Goal: Transaction & Acquisition: Purchase product/service

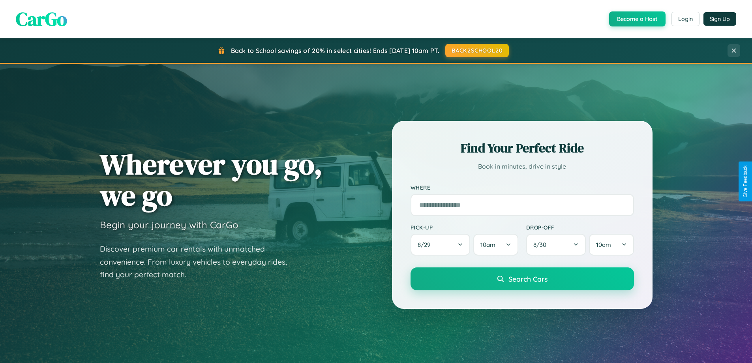
scroll to position [23, 0]
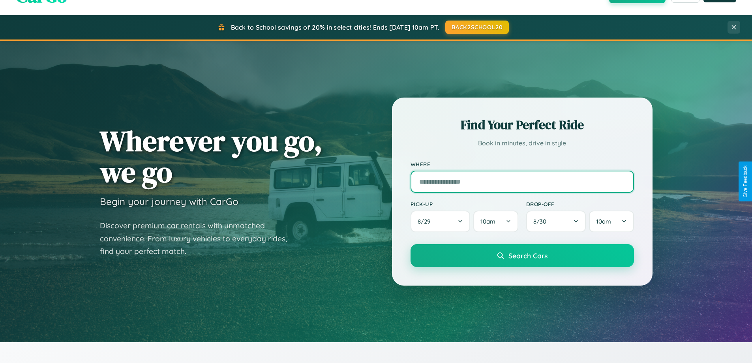
click at [522, 181] on input "text" at bounding box center [521, 181] width 223 height 22
type input "**********"
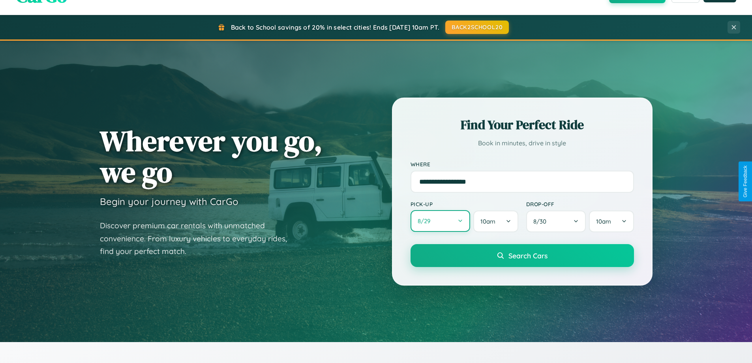
click at [440, 221] on button "8 / 29" at bounding box center [440, 221] width 60 height 22
select select "*"
select select "****"
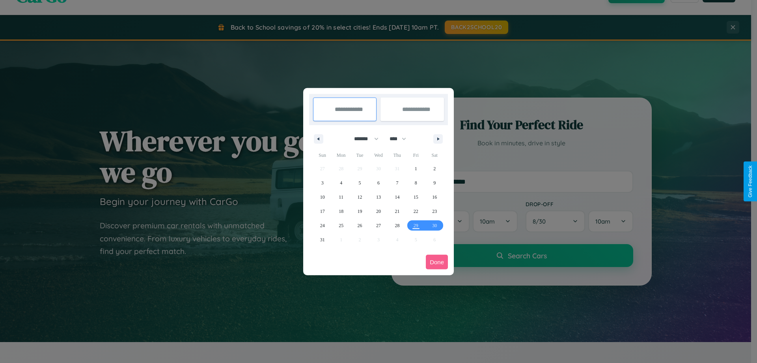
drag, startPoint x: 363, startPoint y: 138, endPoint x: 379, endPoint y: 158, distance: 25.3
click at [363, 138] on select "******* ******** ***** ***** *** **** **** ****** ********* ******* ******** **…" at bounding box center [365, 138] width 34 height 13
select select "*"
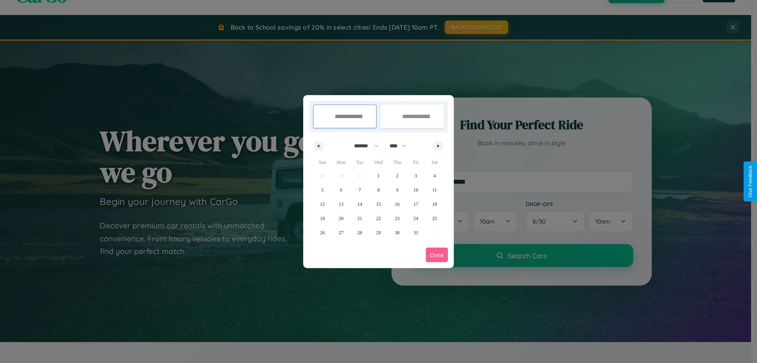
click at [402, 146] on select "**** **** **** **** **** **** **** **** **** **** **** **** **** **** **** ****…" at bounding box center [398, 145] width 24 height 13
select select "****"
click at [341, 189] on span "5" at bounding box center [341, 190] width 2 height 14
type input "**********"
click at [397, 204] on span "15" at bounding box center [397, 204] width 5 height 14
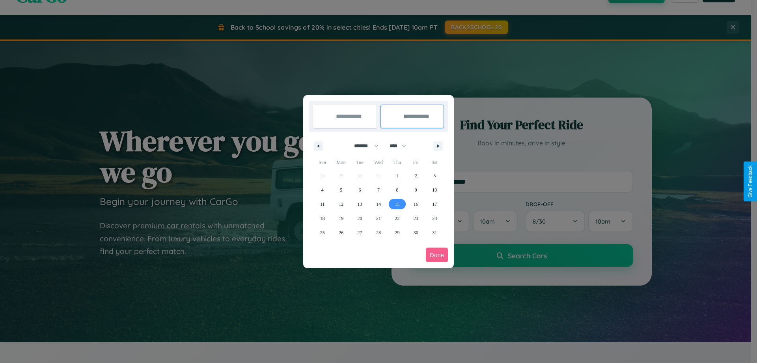
type input "**********"
click at [437, 254] on button "Done" at bounding box center [437, 254] width 22 height 15
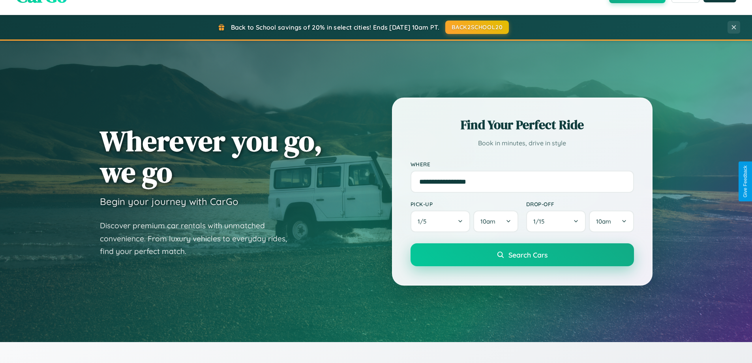
click at [522, 254] on span "Search Cars" at bounding box center [527, 254] width 39 height 9
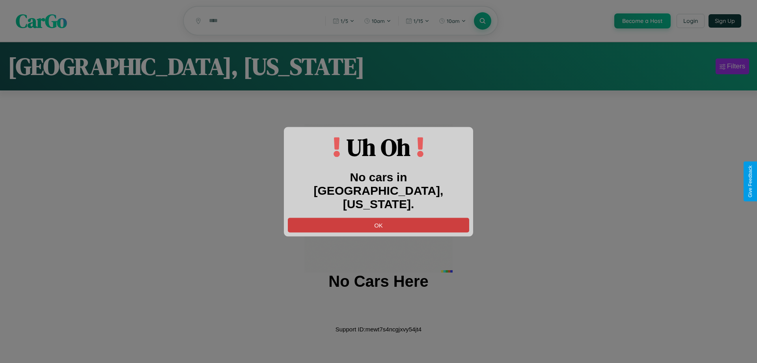
click at [379, 217] on button "OK" at bounding box center [378, 224] width 181 height 15
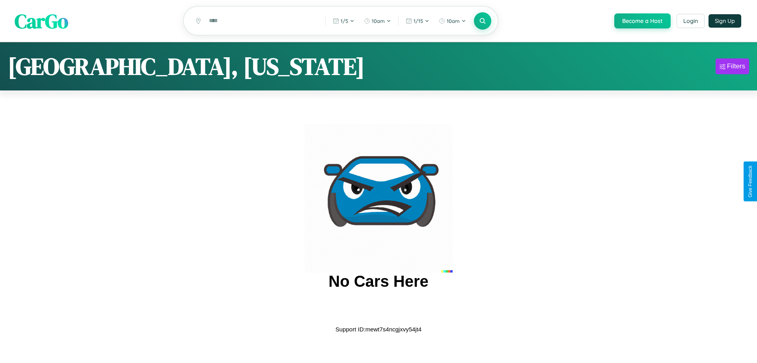
click at [41, 21] on span "CarGo" at bounding box center [42, 20] width 54 height 27
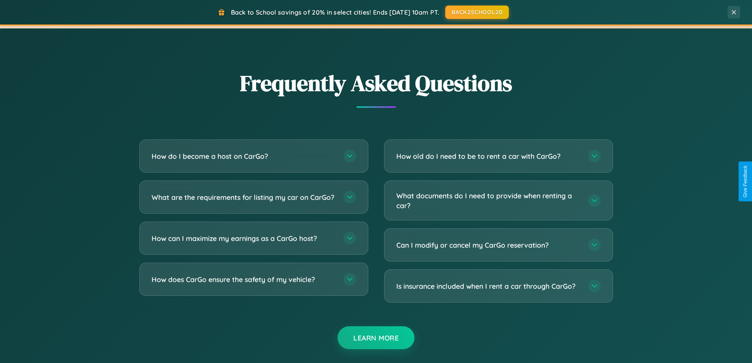
scroll to position [1518, 0]
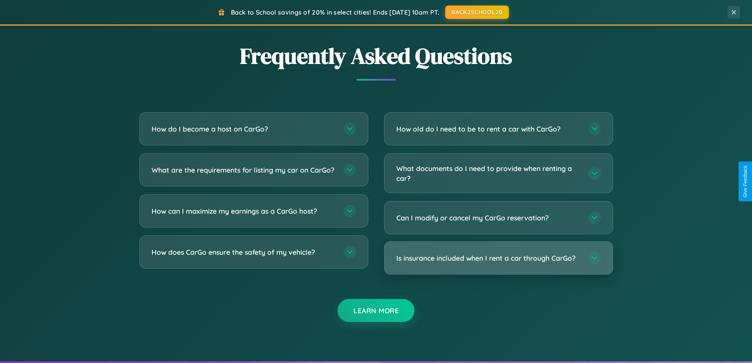
click at [498, 258] on h3 "Is insurance included when I rent a car through CarGo?" at bounding box center [488, 258] width 184 height 10
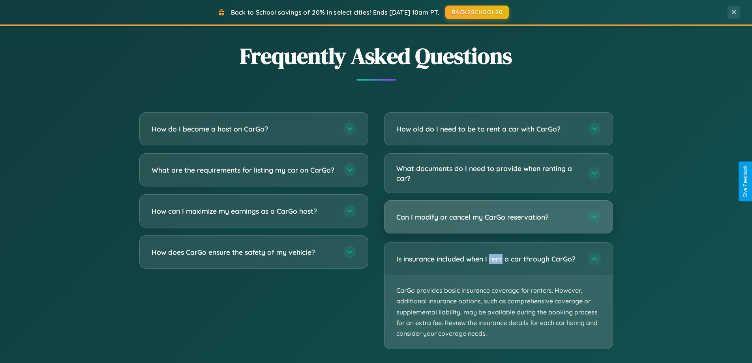
click at [498, 217] on h3 "Can I modify or cancel my CarGo reservation?" at bounding box center [488, 217] width 184 height 10
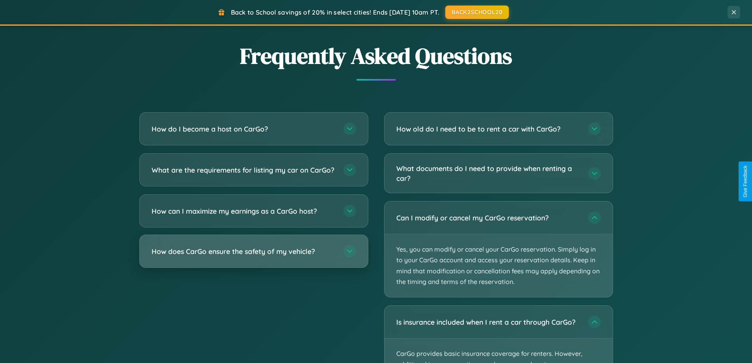
click at [253, 256] on h3 "How does CarGo ensure the safety of my vehicle?" at bounding box center [243, 251] width 184 height 10
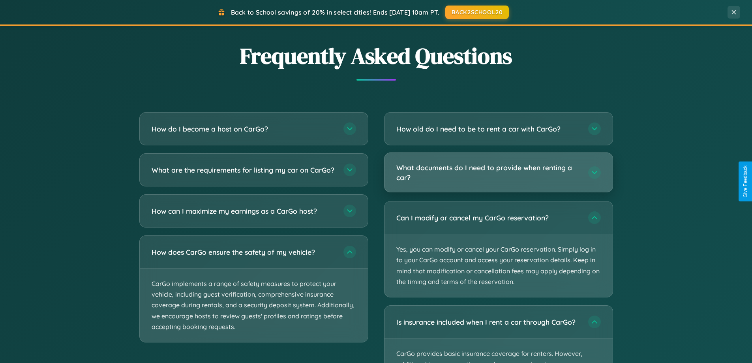
click at [498, 173] on h3 "What documents do I need to provide when renting a car?" at bounding box center [488, 172] width 184 height 19
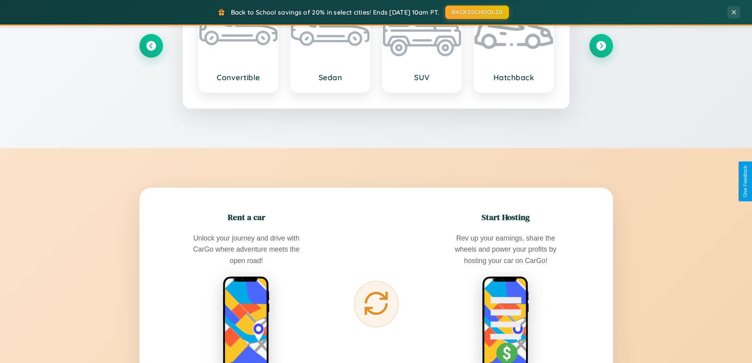
scroll to position [0, 0]
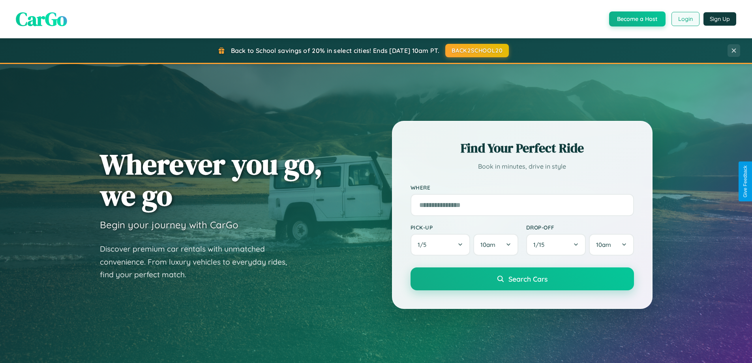
click at [685, 19] on button "Login" at bounding box center [685, 19] width 28 height 14
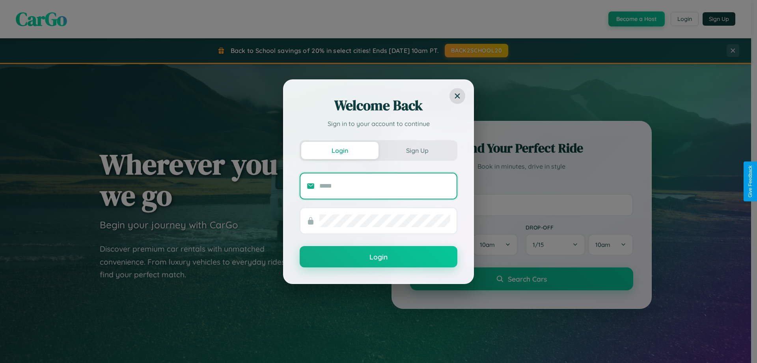
click at [385, 185] on input "text" at bounding box center [385, 186] width 131 height 13
type input "**********"
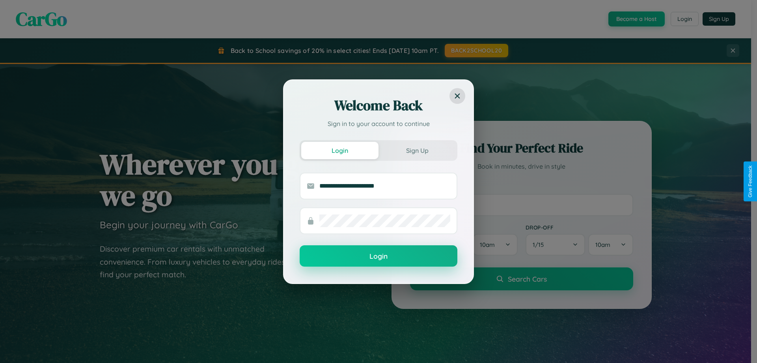
click at [379, 256] on button "Login" at bounding box center [379, 255] width 158 height 21
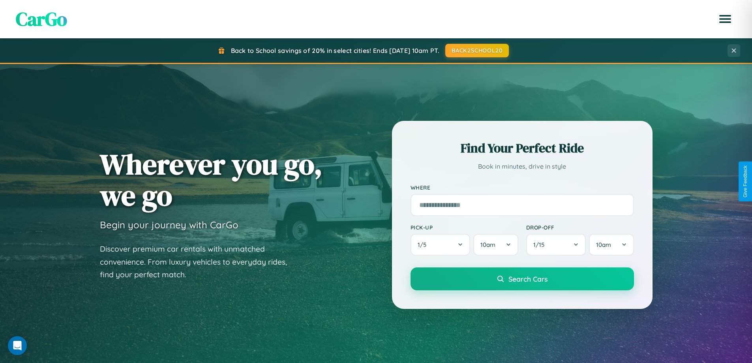
scroll to position [340, 0]
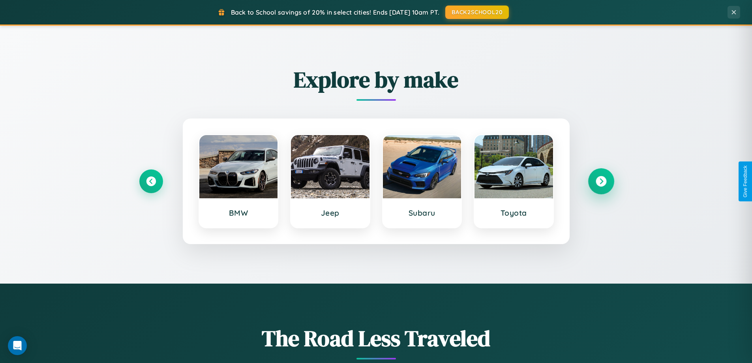
click at [600, 181] on icon at bounding box center [600, 181] width 11 height 11
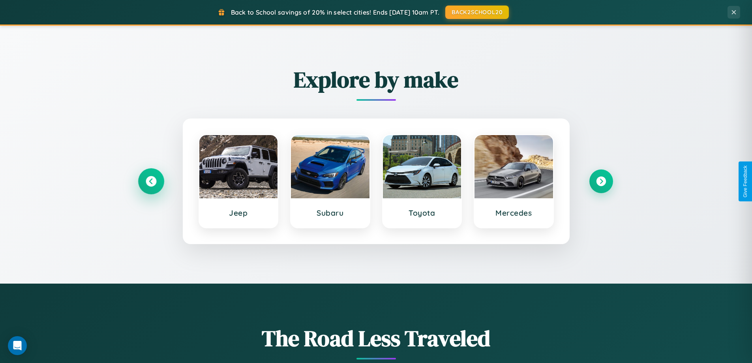
click at [151, 181] on icon at bounding box center [151, 181] width 11 height 11
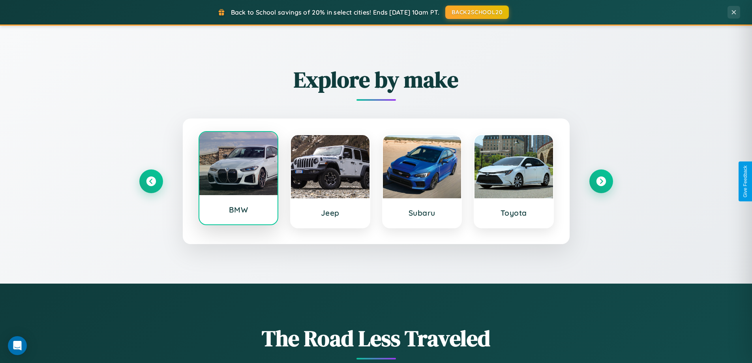
click at [238, 180] on div at bounding box center [238, 163] width 79 height 63
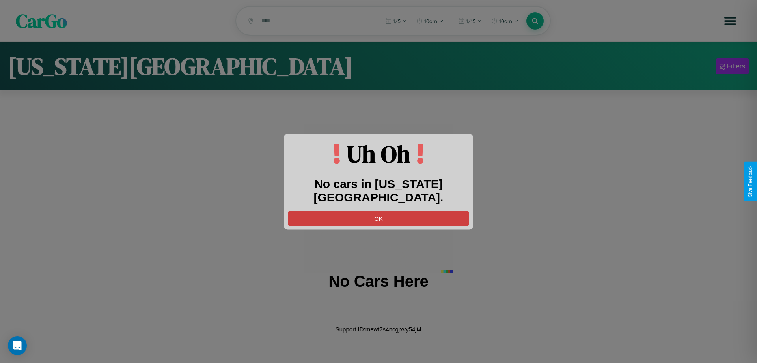
click at [379, 211] on button "OK" at bounding box center [378, 218] width 181 height 15
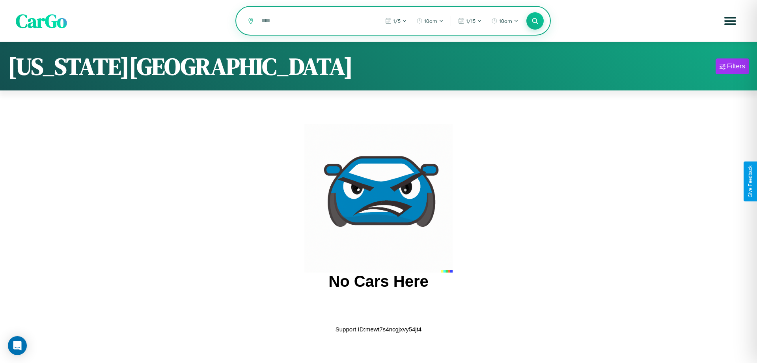
click at [314, 21] on input "text" at bounding box center [314, 21] width 112 height 14
click at [535, 21] on icon at bounding box center [534, 20] width 7 height 7
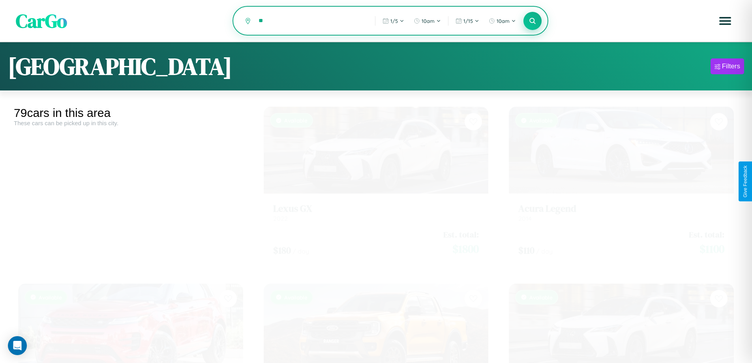
type input "*"
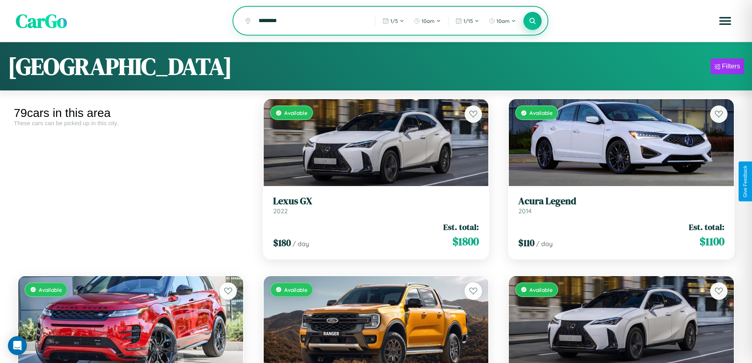
click at [532, 21] on icon at bounding box center [532, 20] width 7 height 7
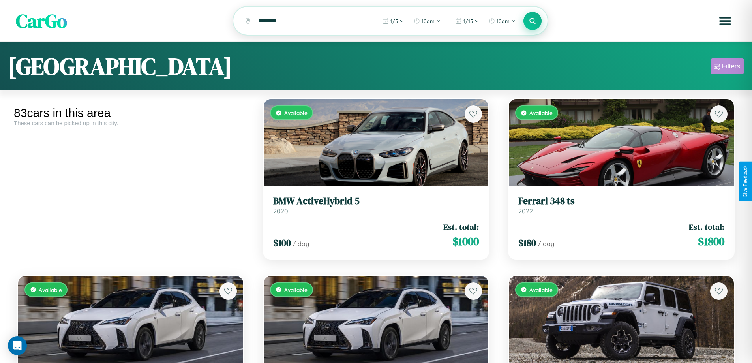
click at [727, 67] on div "Filters" at bounding box center [731, 66] width 18 height 8
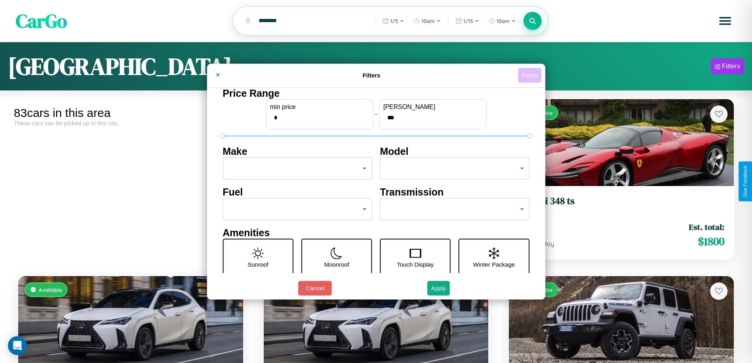
click at [530, 75] on button "Reset" at bounding box center [529, 75] width 23 height 15
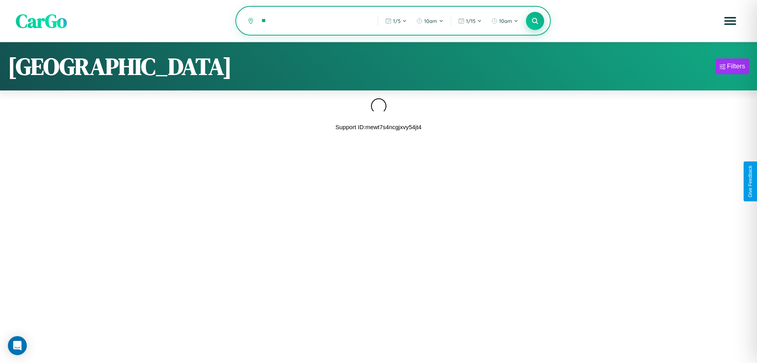
type input "*"
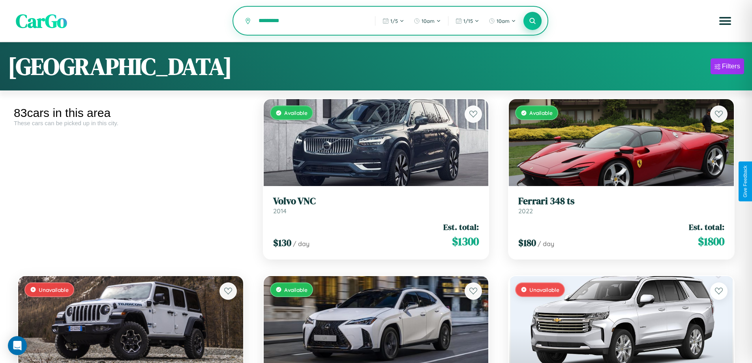
type input "*********"
click at [532, 21] on icon at bounding box center [532, 20] width 7 height 7
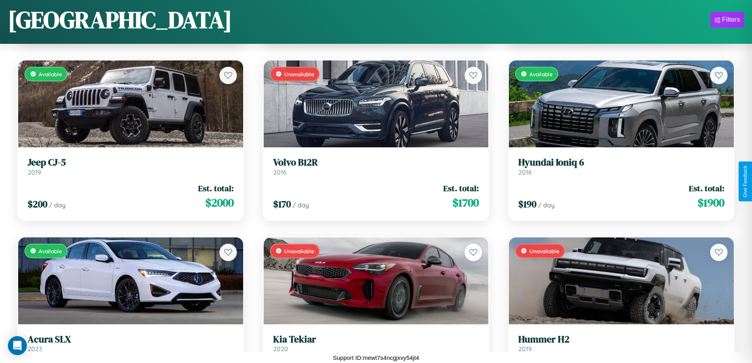
scroll to position [3998, 0]
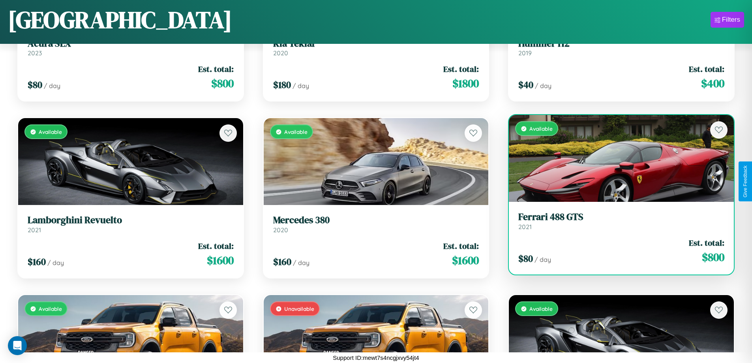
click at [616, 251] on div "$ 80 / day Est. total: $ 800" at bounding box center [621, 251] width 206 height 28
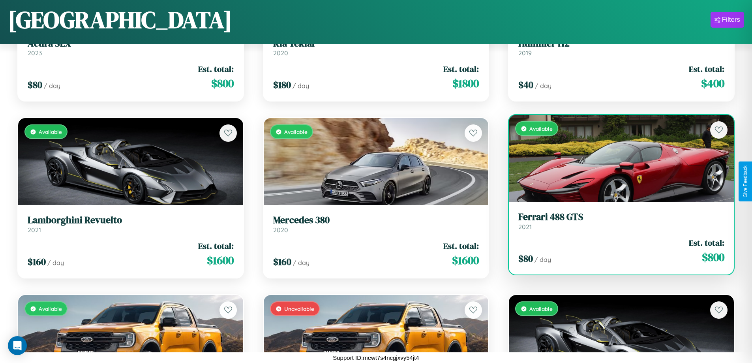
click at [616, 251] on div "$ 80 / day Est. total: $ 800" at bounding box center [621, 251] width 206 height 28
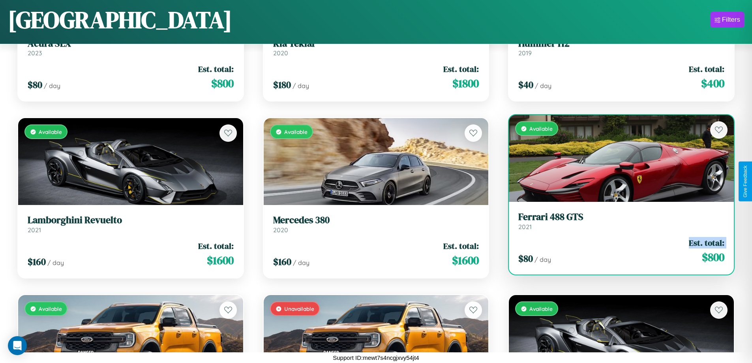
click at [616, 251] on div "$ 80 / day Est. total: $ 800" at bounding box center [621, 251] width 206 height 28
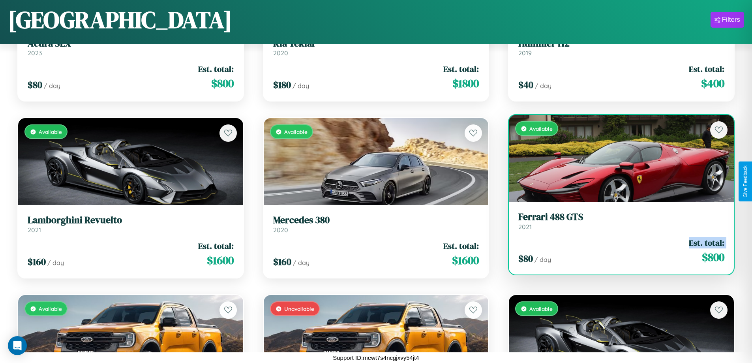
click at [616, 251] on div "$ 80 / day Est. total: $ 800" at bounding box center [621, 251] width 206 height 28
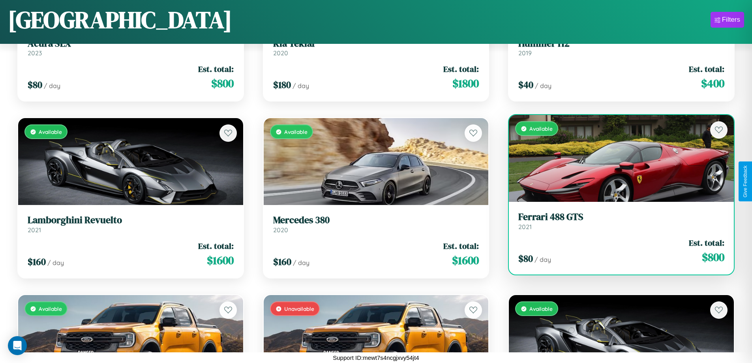
click at [616, 251] on div "$ 80 / day Est. total: $ 800" at bounding box center [621, 251] width 206 height 28
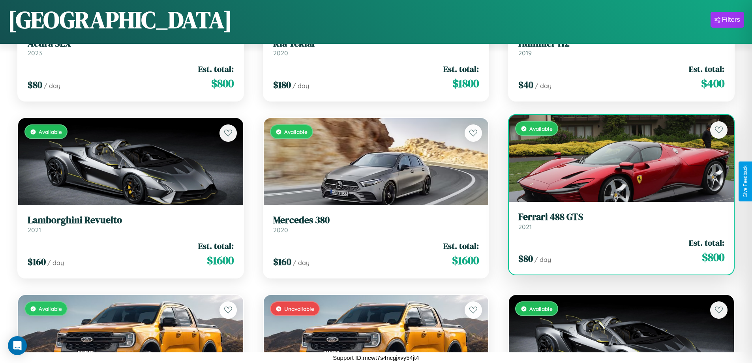
click at [616, 221] on h3 "Ferrari 488 GTS" at bounding box center [621, 216] width 206 height 11
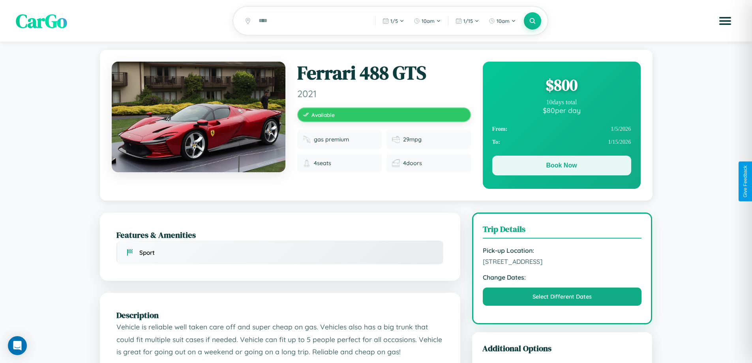
click at [561, 166] on button "Book Now" at bounding box center [561, 165] width 139 height 20
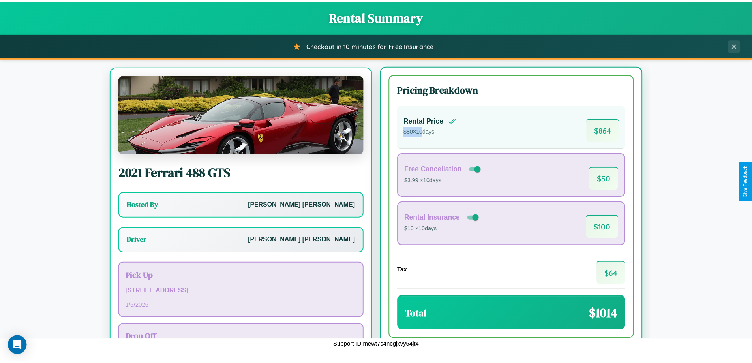
scroll to position [37, 0]
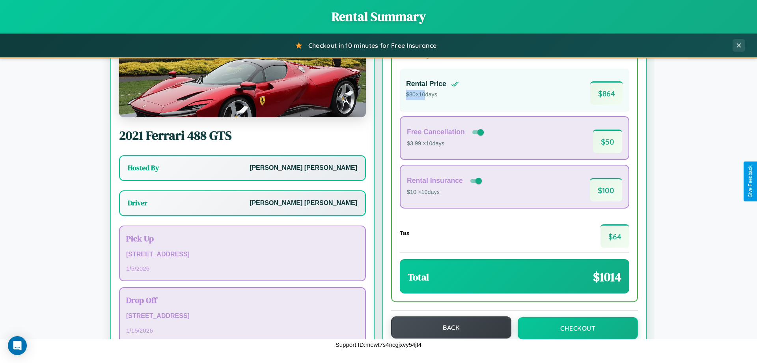
click at [448, 327] on button "Back" at bounding box center [451, 327] width 120 height 22
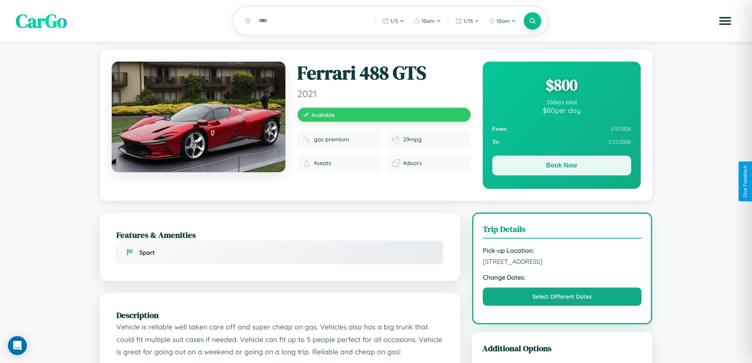
click at [561, 166] on button "Book Now" at bounding box center [561, 165] width 139 height 20
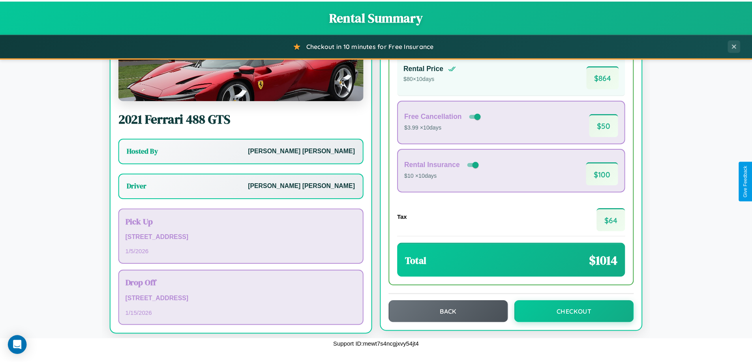
scroll to position [57, 0]
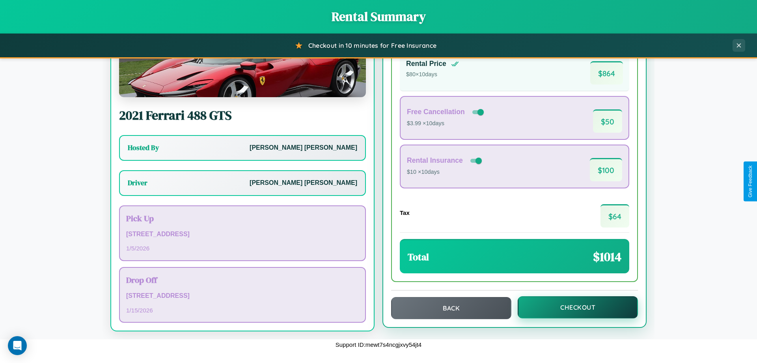
click at [573, 307] on button "Checkout" at bounding box center [578, 307] width 120 height 22
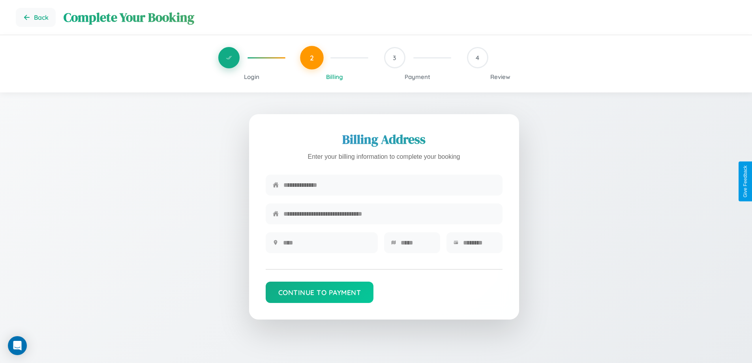
click at [389, 185] on input "text" at bounding box center [389, 184] width 212 height 19
type input "**********"
click at [326, 245] on input "text" at bounding box center [327, 242] width 88 height 19
type input "********"
click at [416, 245] on input "text" at bounding box center [416, 242] width 32 height 19
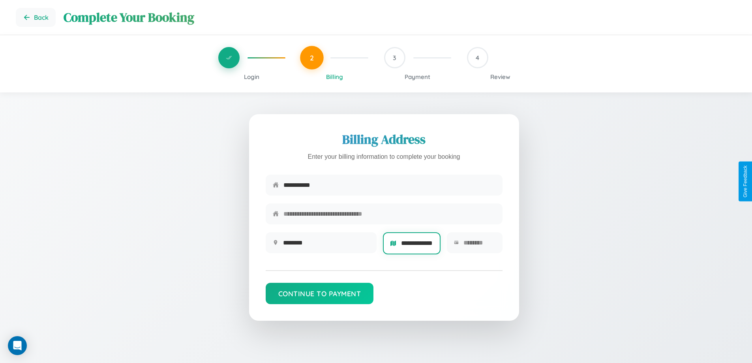
scroll to position [0, 7]
type input "**********"
click at [479, 245] on input "text" at bounding box center [479, 242] width 32 height 19
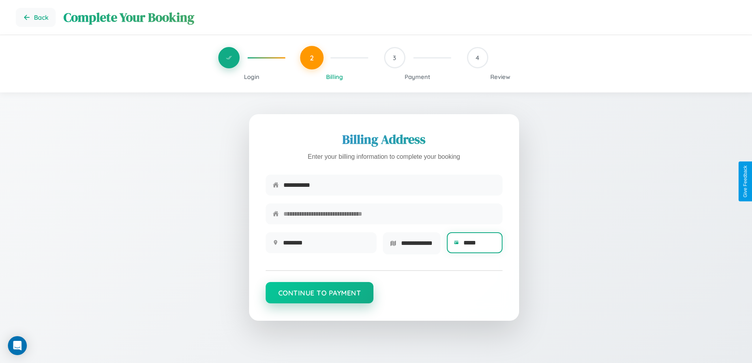
type input "*****"
click at [319, 295] on button "Continue to Payment" at bounding box center [320, 292] width 108 height 21
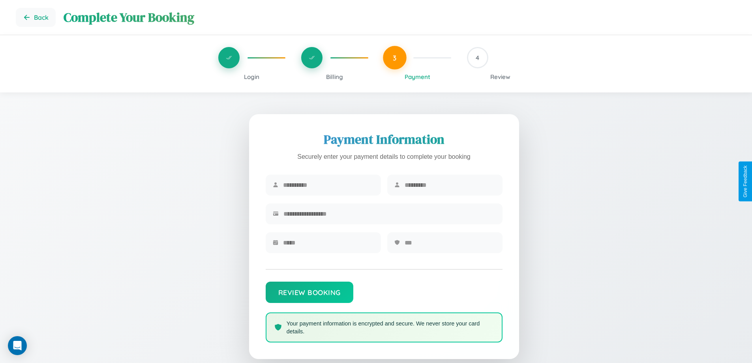
click at [328, 185] on input "text" at bounding box center [328, 184] width 91 height 19
type input "*****"
click at [449, 185] on input "text" at bounding box center [449, 184] width 91 height 19
type input "******"
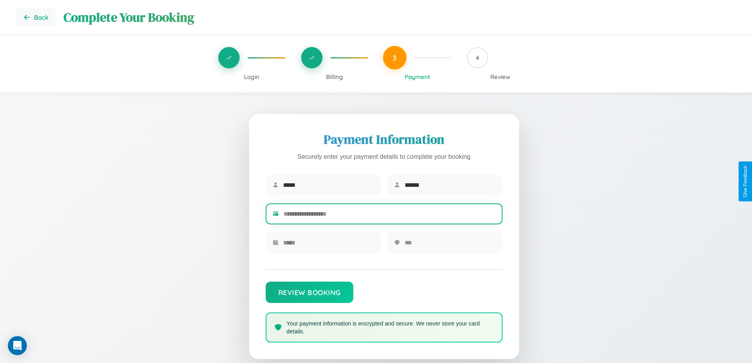
click at [389, 215] on input "text" at bounding box center [389, 213] width 212 height 19
type input "**********"
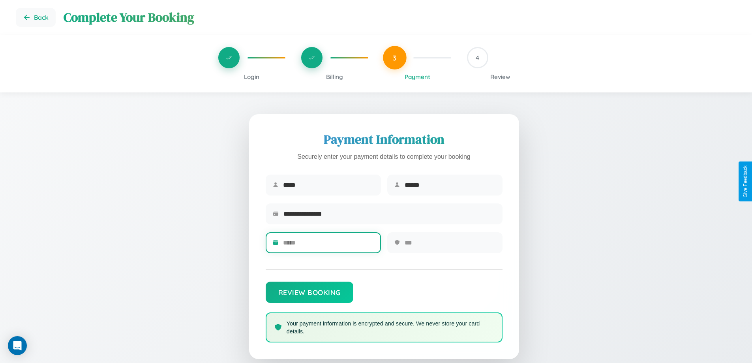
click at [328, 245] on input "text" at bounding box center [328, 242] width 91 height 19
type input "*****"
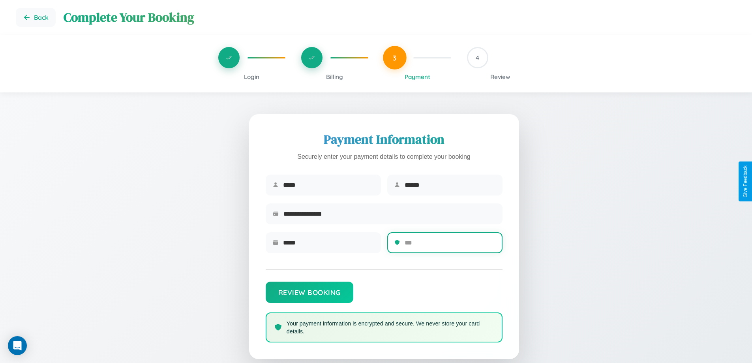
click at [449, 245] on input "text" at bounding box center [449, 242] width 91 height 19
type input "***"
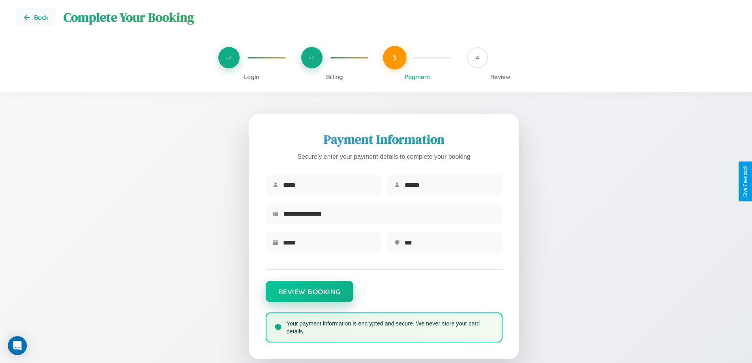
click at [309, 295] on button "Review Booking" at bounding box center [310, 291] width 88 height 21
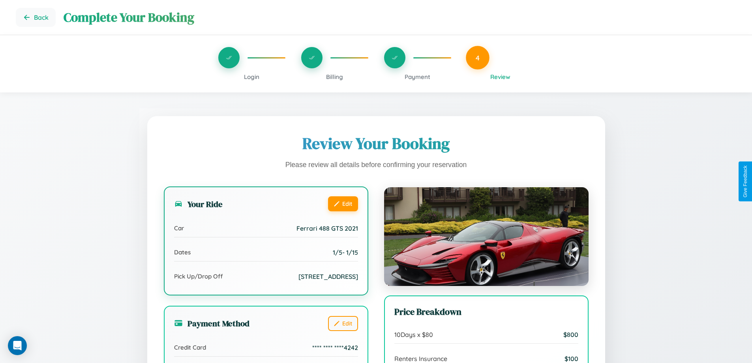
click at [342, 204] on button "Edit" at bounding box center [343, 203] width 30 height 15
click at [342, 203] on button "Edit" at bounding box center [343, 203] width 30 height 15
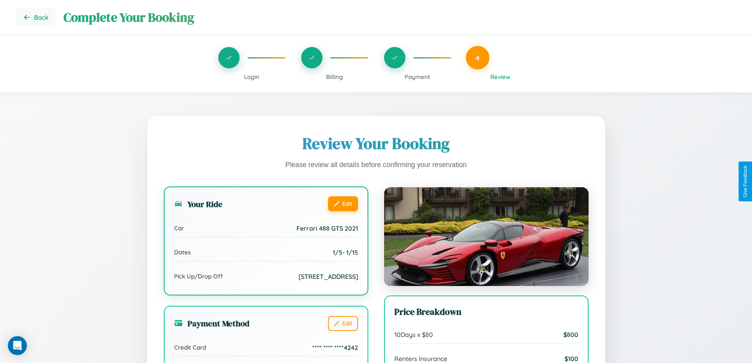
click at [342, 203] on button "Edit" at bounding box center [343, 203] width 30 height 15
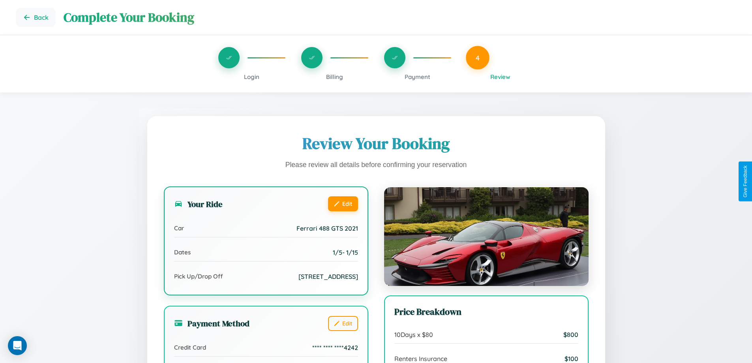
click at [342, 203] on button "Edit" at bounding box center [343, 203] width 30 height 15
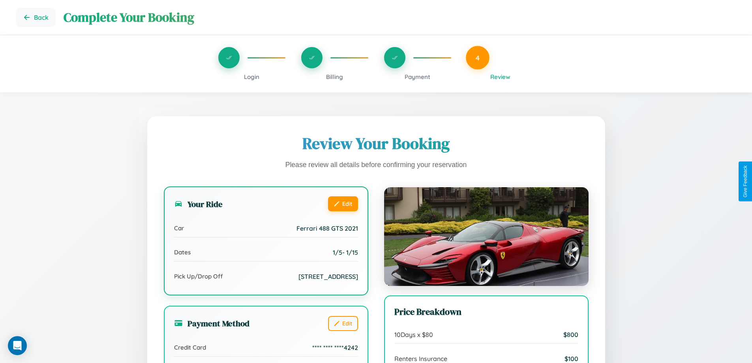
click at [342, 203] on button "Edit" at bounding box center [343, 203] width 30 height 15
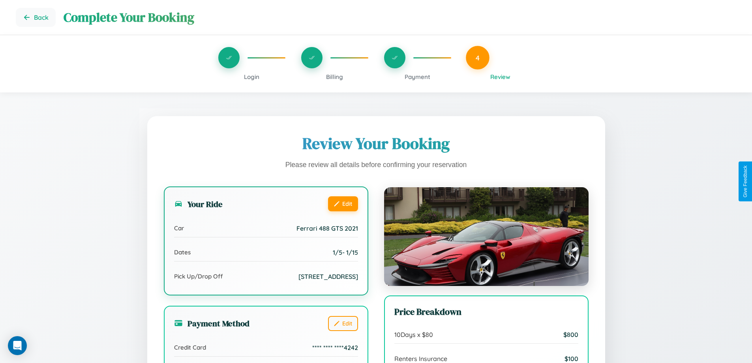
click at [342, 203] on button "Edit" at bounding box center [343, 203] width 30 height 15
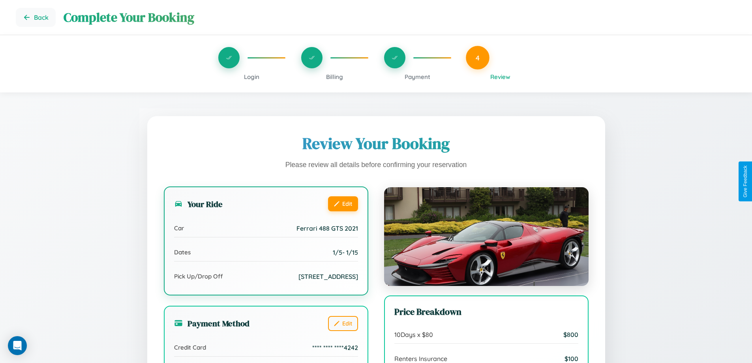
scroll to position [241, 0]
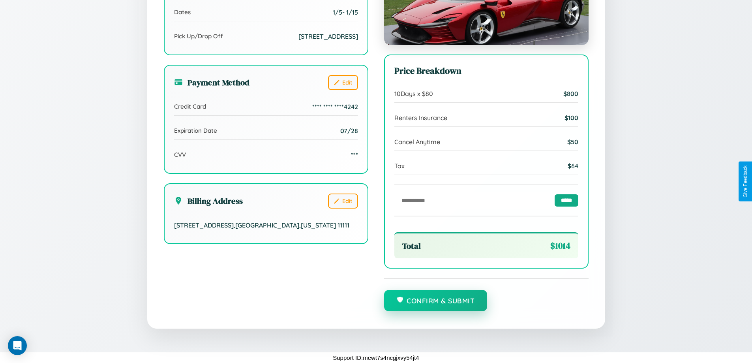
click at [435, 301] on button "Confirm & Submit" at bounding box center [435, 300] width 103 height 21
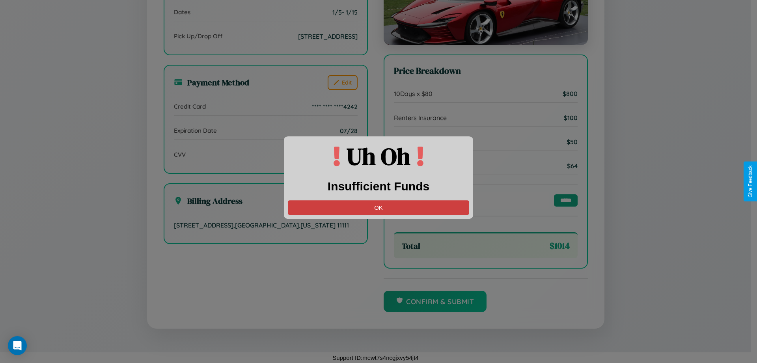
click at [379, 207] on button "OK" at bounding box center [378, 207] width 181 height 15
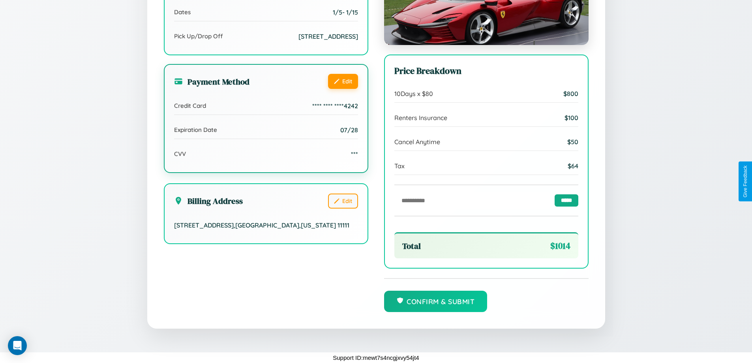
click at [342, 89] on button "Edit" at bounding box center [343, 81] width 30 height 15
click at [342, 88] on button "Edit" at bounding box center [343, 81] width 30 height 15
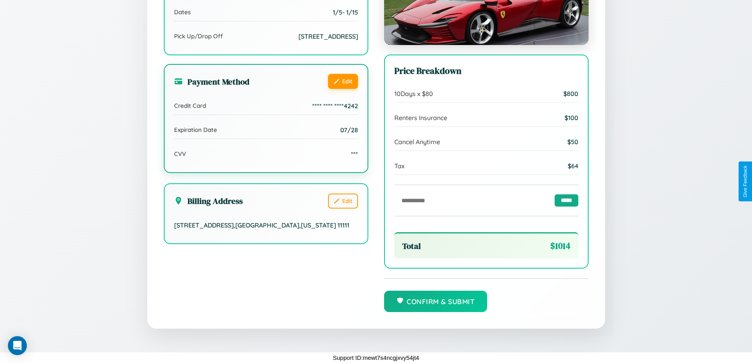
click at [342, 88] on button "Edit" at bounding box center [343, 81] width 30 height 15
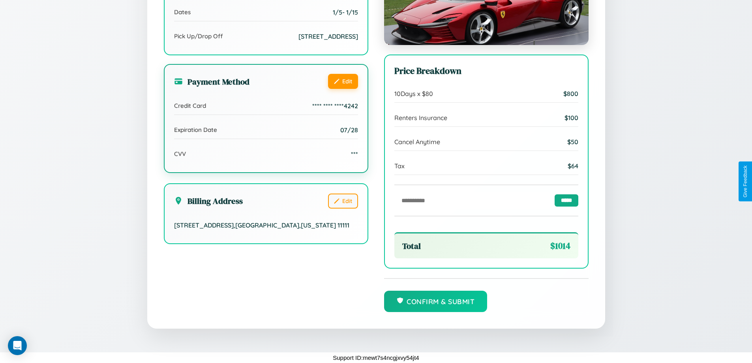
click at [342, 88] on button "Edit" at bounding box center [343, 81] width 30 height 15
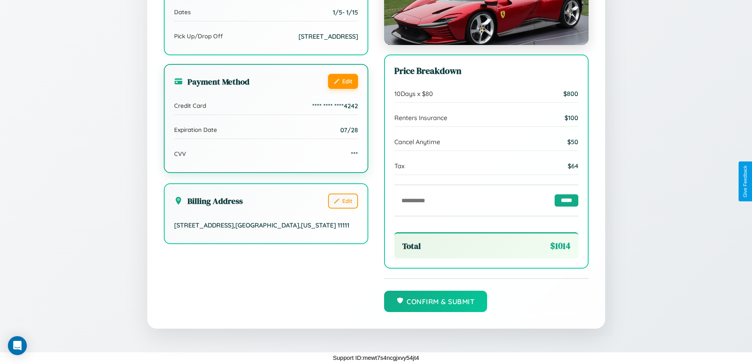
click at [342, 88] on button "Edit" at bounding box center [343, 81] width 30 height 15
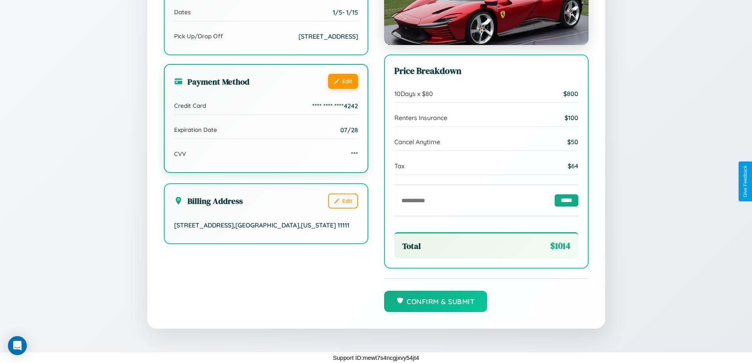
click at [342, 88] on button "Edit" at bounding box center [343, 81] width 30 height 15
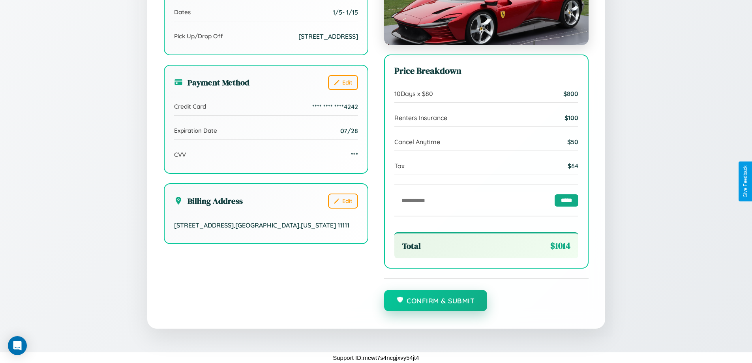
click at [435, 301] on button "Confirm & Submit" at bounding box center [435, 300] width 103 height 21
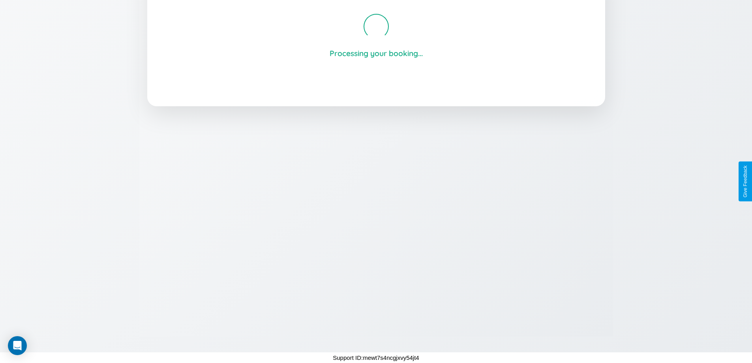
scroll to position [150, 0]
